Goal: Navigation & Orientation: Understand site structure

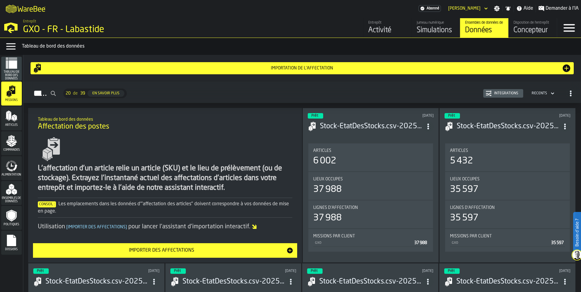
click at [12, 199] on span "Ensembles de données" at bounding box center [11, 199] width 21 height 7
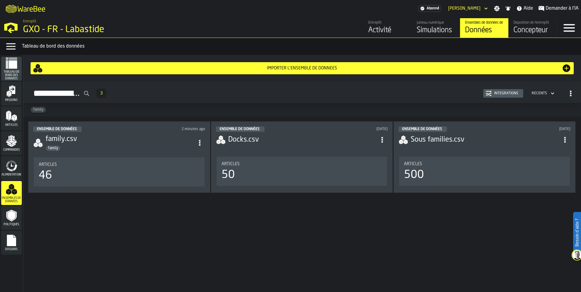
click at [13, 176] on span "Alimentation" at bounding box center [11, 174] width 21 height 3
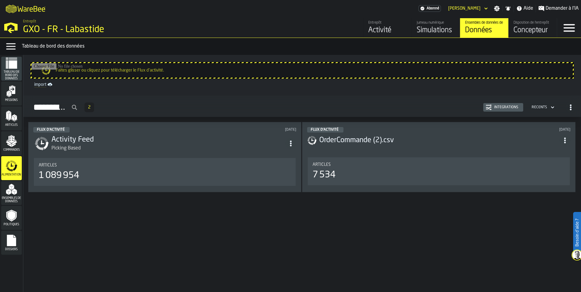
click at [15, 69] on icon "menu Tableau de bord des données" at bounding box center [11, 63] width 12 height 12
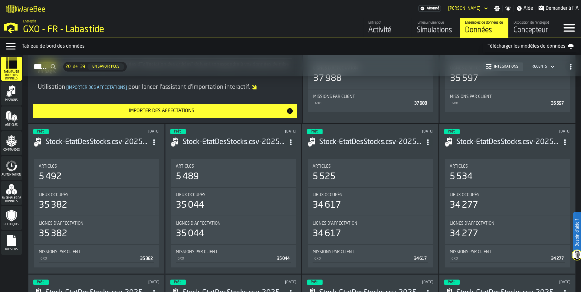
scroll to position [153, 0]
click at [16, 237] on icon "menu Dossiers" at bounding box center [11, 240] width 12 height 12
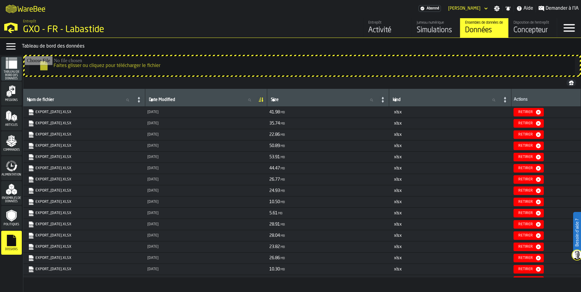
click at [529, 27] on div "Concepteur" at bounding box center [533, 30] width 38 height 10
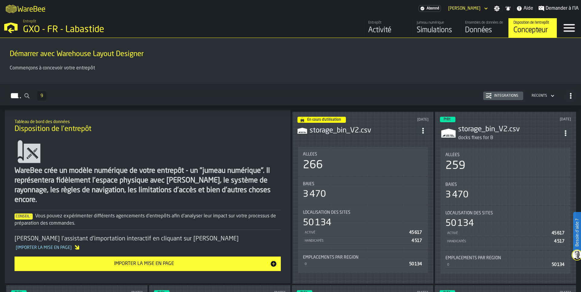
click at [484, 29] on div "Données" at bounding box center [484, 30] width 38 height 10
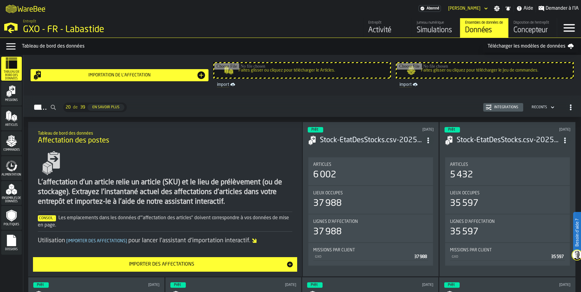
click at [16, 141] on icon "menu Commandes" at bounding box center [11, 141] width 12 height 12
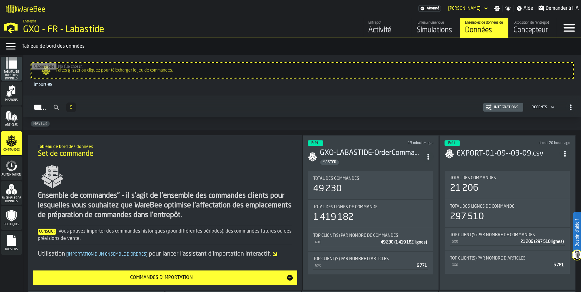
click at [15, 124] on span "Articles" at bounding box center [11, 124] width 21 height 3
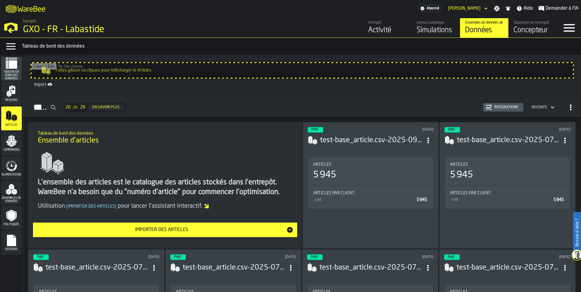
click at [11, 103] on div "Missions" at bounding box center [11, 93] width 21 height 24
